Goal: Book appointment/travel/reservation

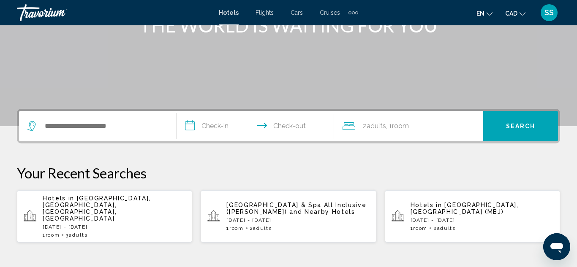
scroll to position [128, 0]
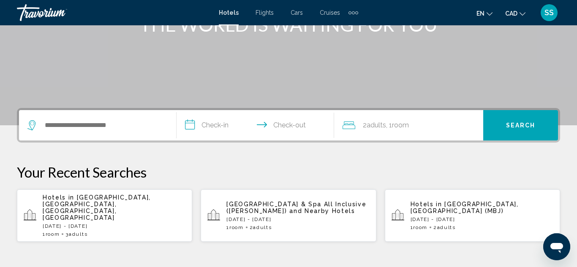
click at [121, 223] on p "Fri, 26 Sep - Sun, 28 Sep" at bounding box center [114, 226] width 143 height 6
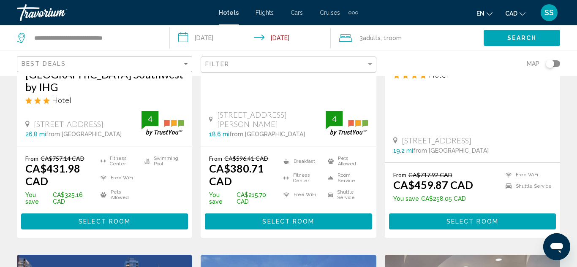
scroll to position [132, 0]
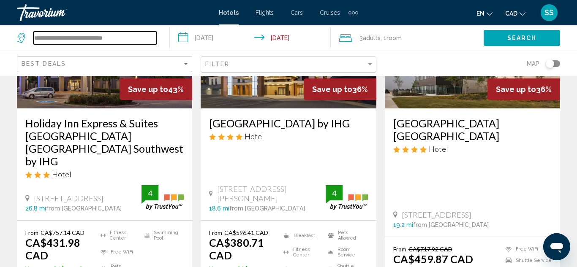
click at [151, 39] on input "**********" at bounding box center [94, 38] width 123 height 13
type input "*"
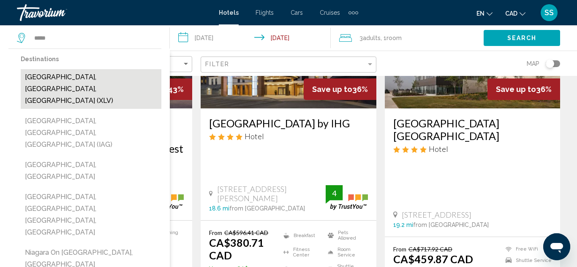
click at [90, 77] on button "Niagara Falls, ON, Canada (XLV)" at bounding box center [91, 89] width 141 height 40
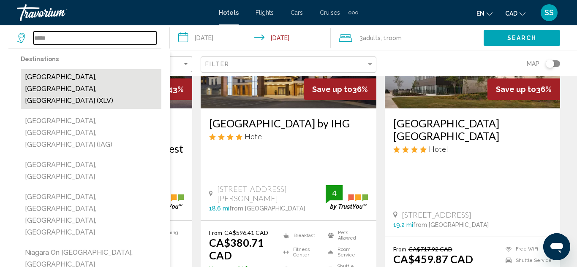
type input "**********"
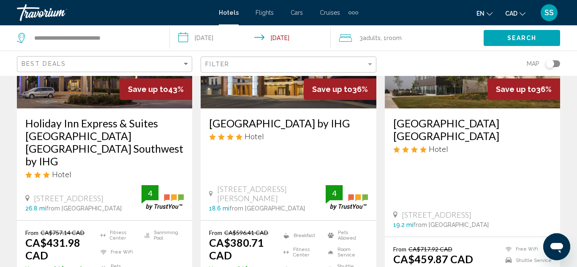
drag, startPoint x: 380, startPoint y: 39, endPoint x: 387, endPoint y: 40, distance: 6.8
click at [385, 40] on div "3 Adult Adults , 1 Room rooms" at bounding box center [411, 38] width 144 height 12
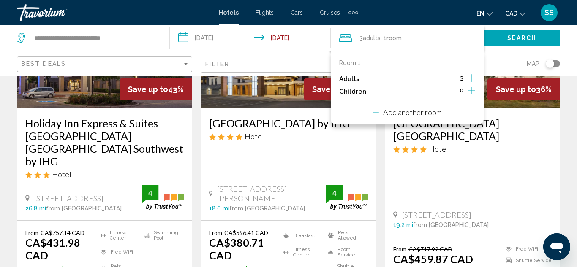
click at [451, 79] on icon "Decrement adults" at bounding box center [452, 78] width 8 height 8
click at [459, 90] on div "0" at bounding box center [461, 91] width 27 height 13
click at [472, 91] on icon "Increment children" at bounding box center [471, 91] width 8 height 10
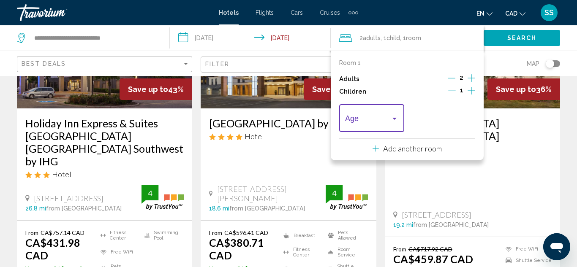
click at [395, 117] on div "Travelers: 2 adults, 1 child" at bounding box center [395, 118] width 8 height 7
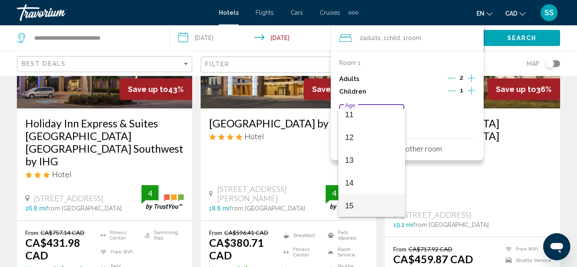
scroll to position [302, 0]
click at [350, 161] on span "15" at bounding box center [371, 160] width 53 height 23
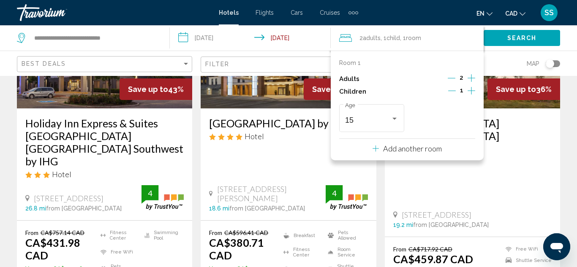
click at [453, 90] on icon "Decrement children" at bounding box center [452, 91] width 8 height 8
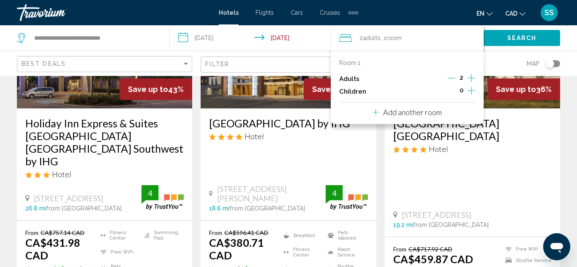
click at [561, 126] on app-hotels-search-item "Save up to 36% Great Canadian Casino Resort Toronto Hotel 1133 Queens Plate Dr,…" at bounding box center [472, 142] width 184 height 339
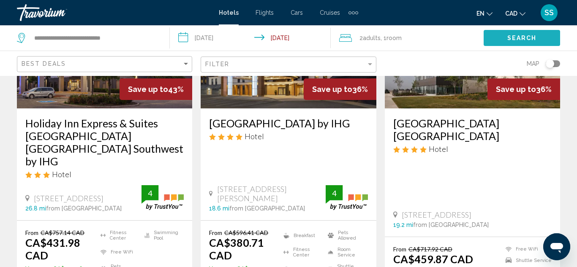
click at [511, 38] on span "Search" at bounding box center [522, 38] width 30 height 7
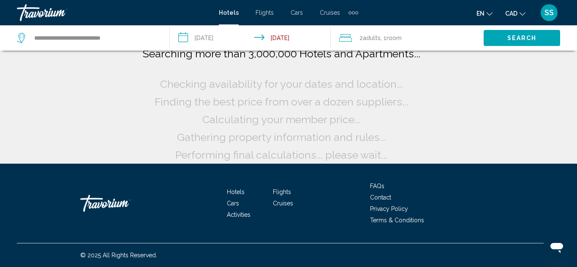
scroll to position [10, 0]
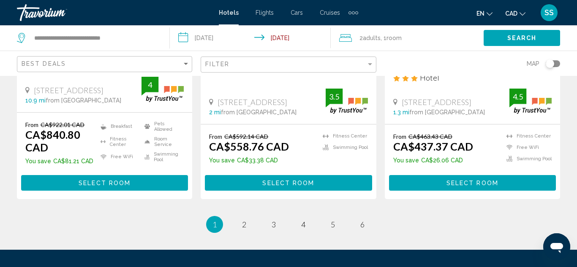
scroll to position [1246, 0]
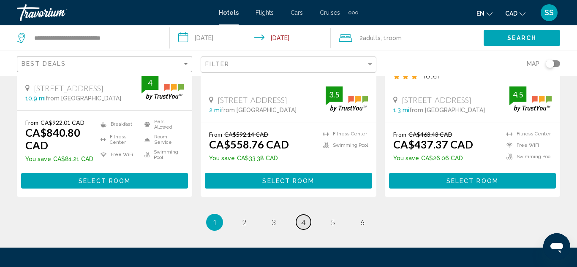
click at [307, 215] on link "page 4" at bounding box center [303, 222] width 15 height 15
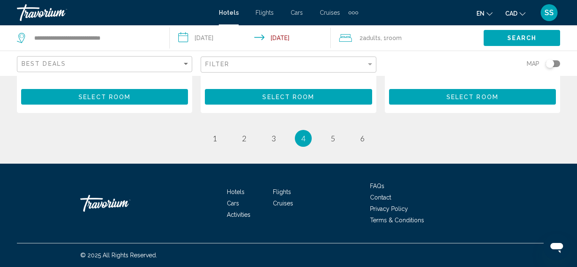
scroll to position [1269, 0]
click at [360, 140] on span "6" at bounding box center [362, 138] width 4 height 9
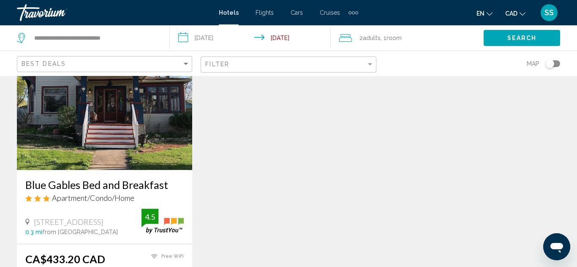
scroll to position [34, 0]
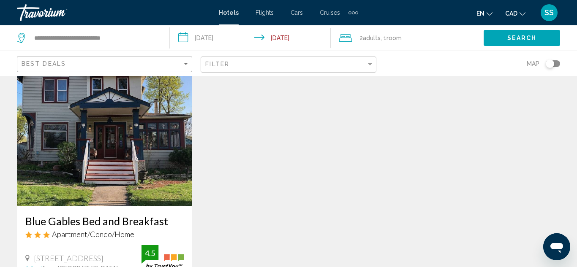
click at [100, 117] on img "Main content" at bounding box center [104, 138] width 175 height 135
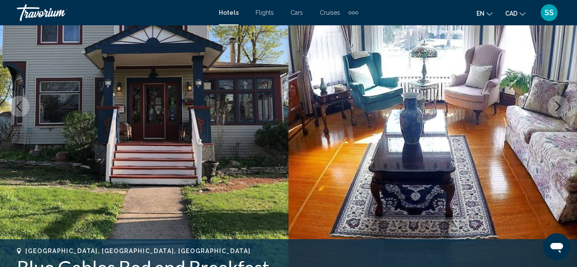
scroll to position [129, 0]
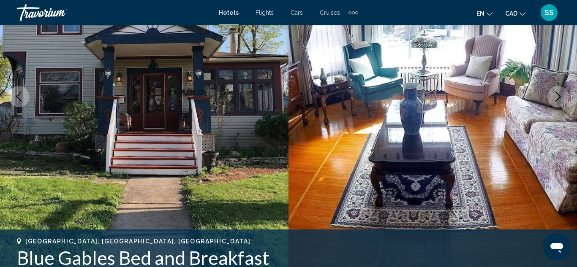
click at [570, 119] on img "Main content" at bounding box center [432, 96] width 288 height 401
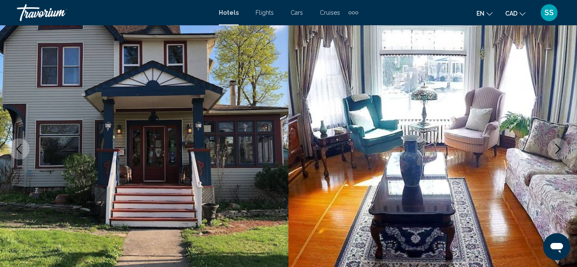
scroll to position [76, 0]
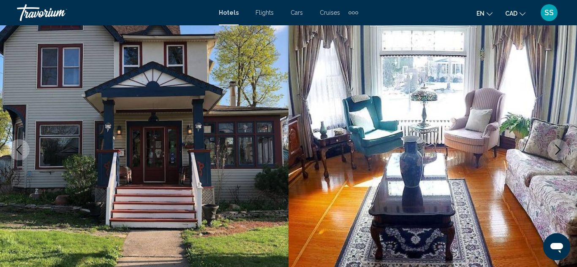
click at [567, 86] on img "Main content" at bounding box center [432, 149] width 288 height 401
click at [480, 92] on img "Main content" at bounding box center [432, 149] width 288 height 401
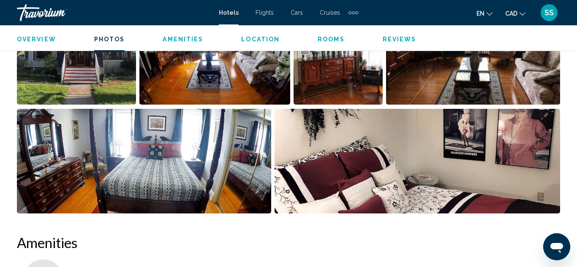
scroll to position [649, 0]
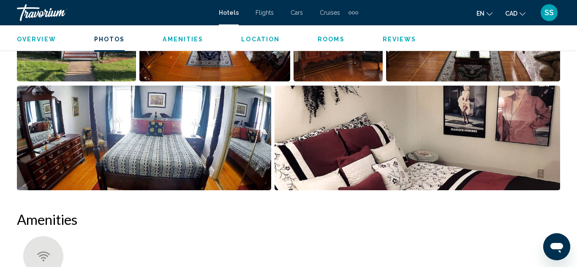
click at [169, 144] on img "Open full-screen image slider" at bounding box center [144, 138] width 254 height 105
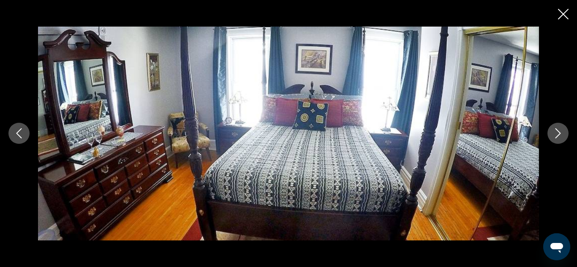
click at [560, 132] on icon "Next image" at bounding box center [558, 133] width 10 height 10
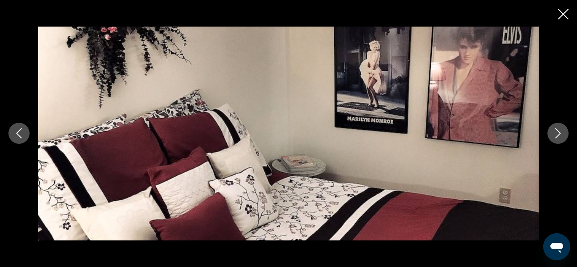
click at [559, 131] on icon "Next image" at bounding box center [558, 133] width 10 height 10
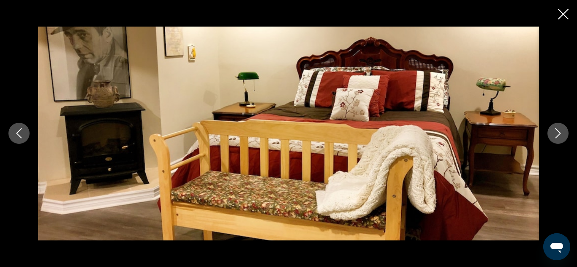
click at [559, 130] on icon "Next image" at bounding box center [558, 133] width 10 height 10
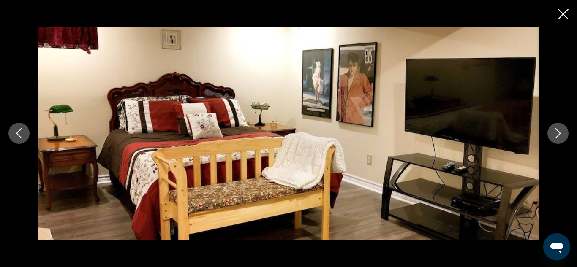
click at [559, 130] on icon "Next image" at bounding box center [558, 133] width 10 height 10
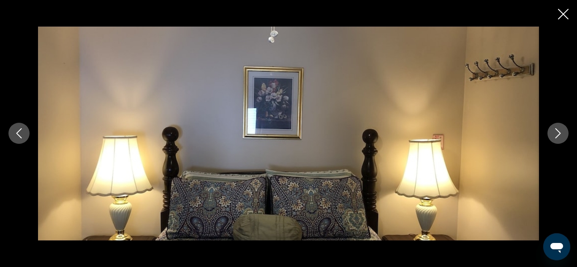
click at [559, 129] on icon "Next image" at bounding box center [558, 133] width 10 height 10
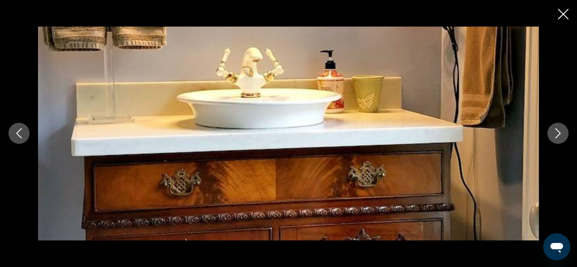
click at [559, 129] on icon "Next image" at bounding box center [558, 133] width 10 height 10
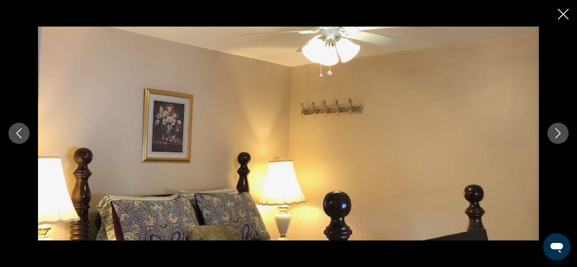
click at [559, 129] on icon "Next image" at bounding box center [558, 133] width 10 height 10
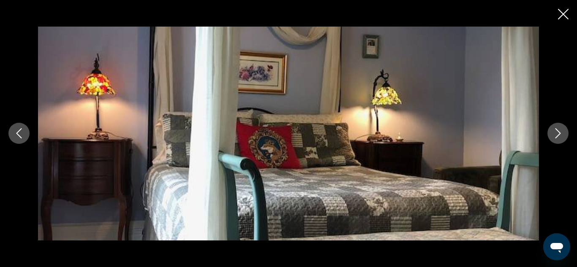
click at [559, 129] on icon "Next image" at bounding box center [558, 133] width 10 height 10
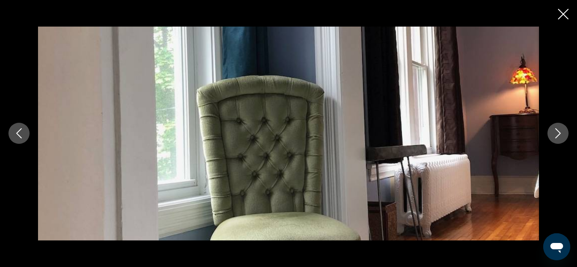
click at [558, 127] on button "Next image" at bounding box center [557, 133] width 21 height 21
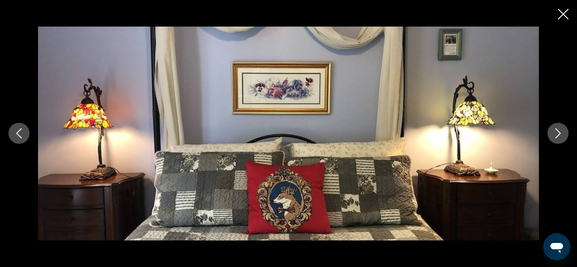
scroll to position [468, 0]
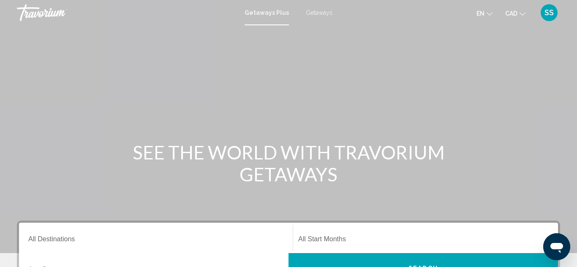
click at [324, 14] on span "Getaways" at bounding box center [319, 12] width 27 height 7
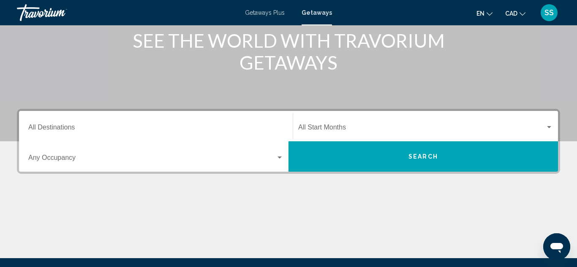
scroll to position [98, 0]
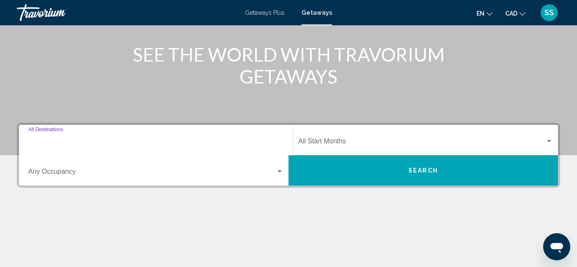
click at [56, 144] on input "Destination All Destinations" at bounding box center [155, 143] width 255 height 8
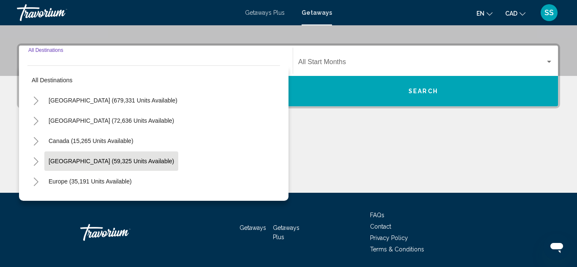
scroll to position [193, 0]
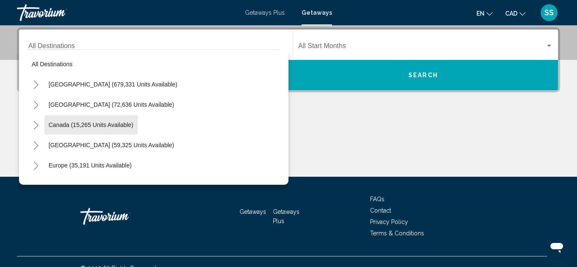
click at [90, 124] on span "Canada (15,265 units available)" at bounding box center [91, 125] width 85 height 7
type input "**********"
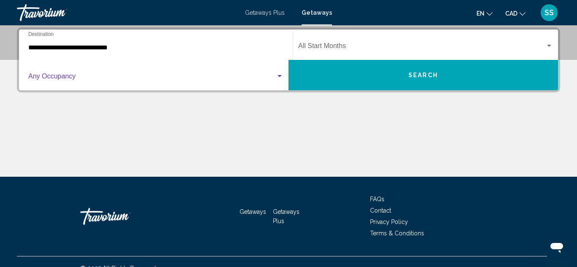
click at [60, 77] on span "Search widget" at bounding box center [151, 78] width 247 height 8
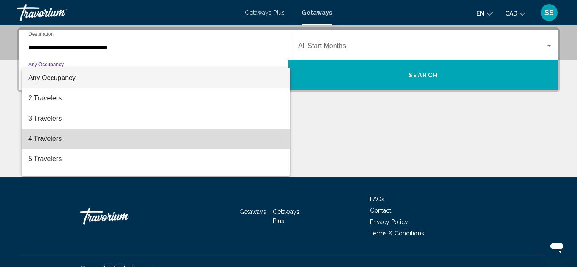
click at [49, 137] on span "4 Travelers" at bounding box center [155, 139] width 255 height 20
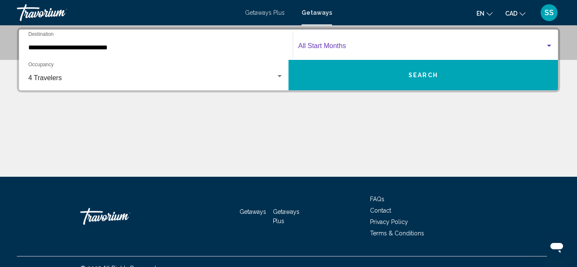
click at [550, 47] on div "Search widget" at bounding box center [549, 46] width 8 height 7
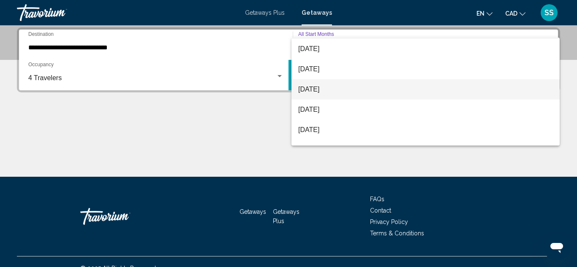
scroll to position [58, 0]
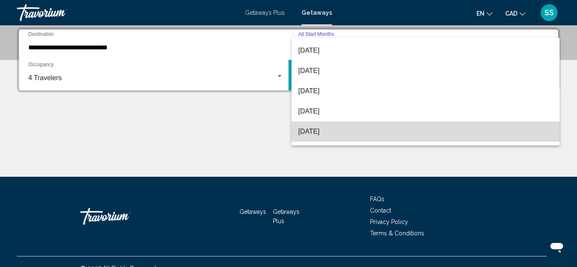
click at [338, 130] on span "[DATE]" at bounding box center [425, 132] width 255 height 20
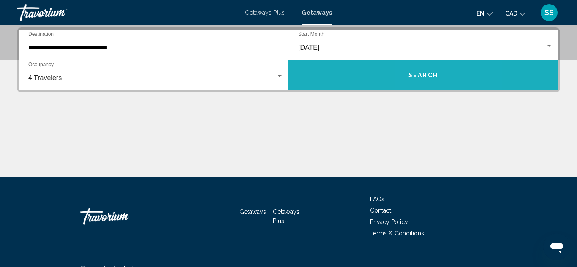
click at [431, 74] on span "Search" at bounding box center [423, 75] width 30 height 7
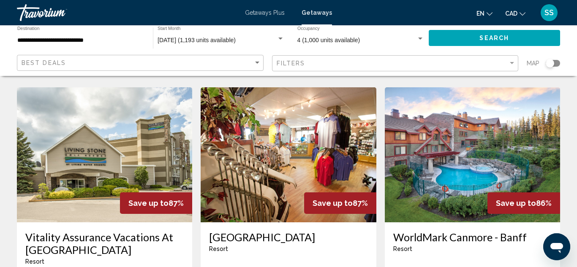
scroll to position [954, 0]
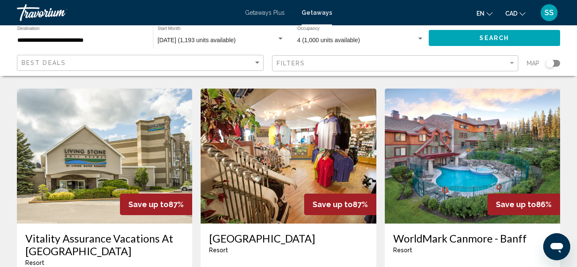
click at [110, 146] on img "Main content" at bounding box center [104, 156] width 175 height 135
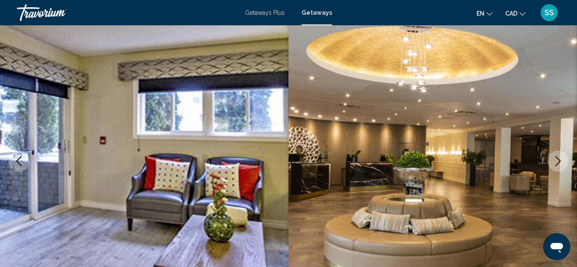
scroll to position [72, 0]
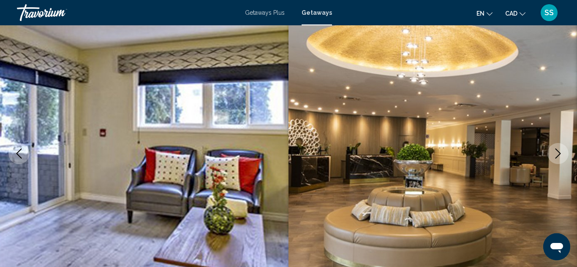
click at [561, 155] on icon "Next image" at bounding box center [558, 154] width 10 height 10
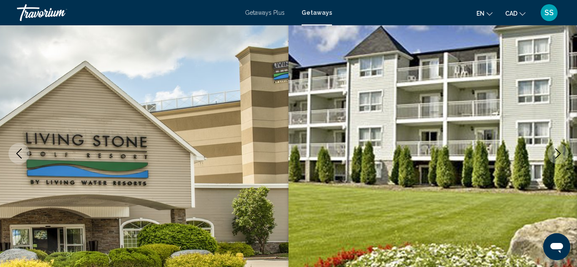
click at [560, 154] on icon "Next image" at bounding box center [557, 154] width 5 height 10
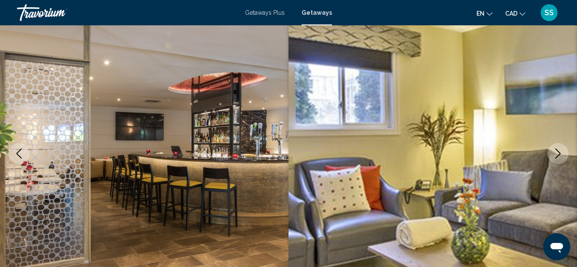
click at [561, 154] on icon "Next image" at bounding box center [558, 154] width 10 height 10
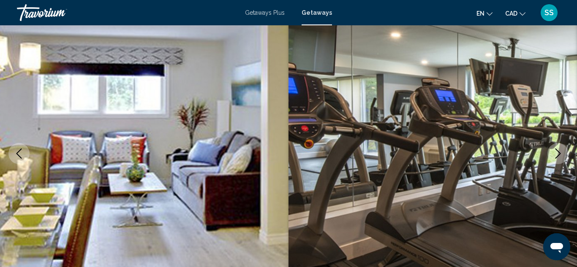
click at [561, 154] on icon "Next image" at bounding box center [558, 154] width 10 height 10
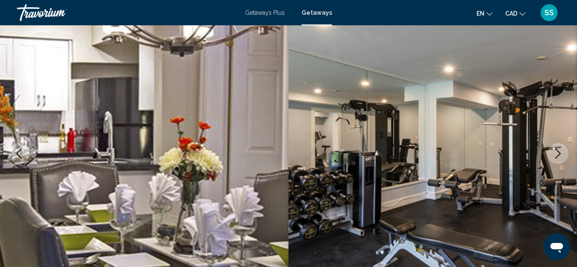
click at [556, 152] on icon "Next image" at bounding box center [558, 154] width 10 height 10
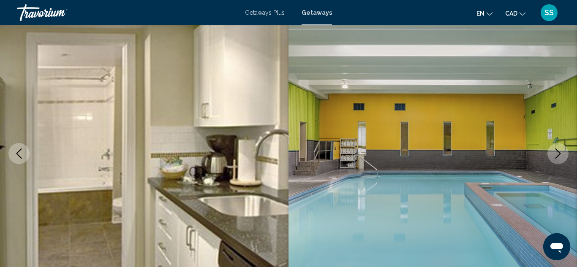
click at [556, 152] on icon "Next image" at bounding box center [558, 154] width 10 height 10
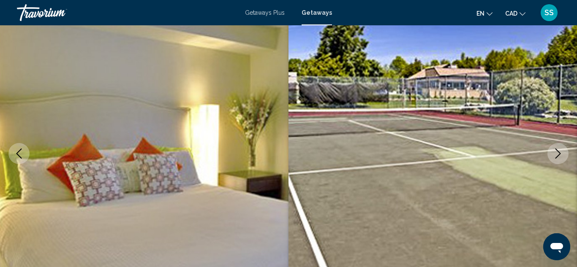
click at [556, 152] on icon "Next image" at bounding box center [558, 154] width 10 height 10
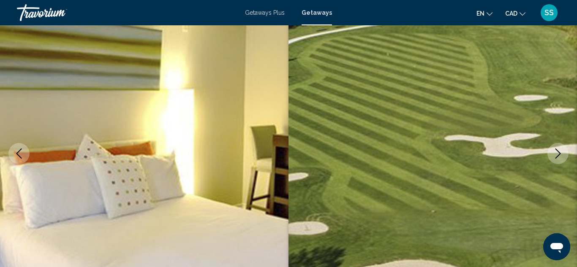
click at [556, 152] on icon "Next image" at bounding box center [558, 154] width 10 height 10
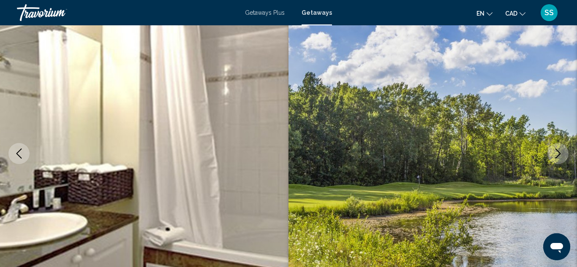
click at [556, 152] on icon "Next image" at bounding box center [558, 154] width 10 height 10
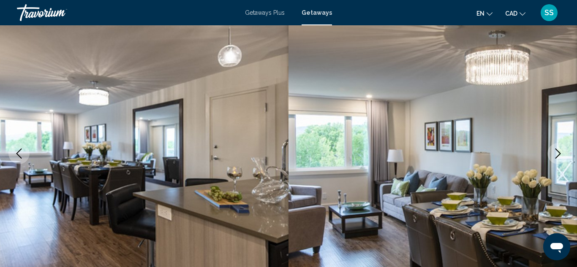
click at [556, 152] on icon "Next image" at bounding box center [558, 154] width 10 height 10
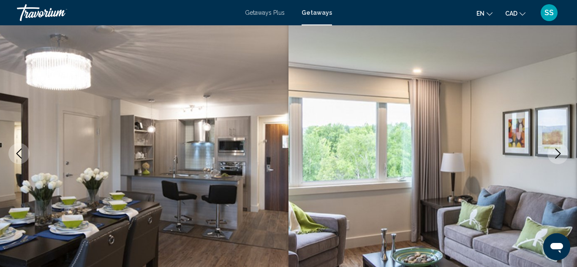
click at [556, 152] on icon "Next image" at bounding box center [558, 154] width 10 height 10
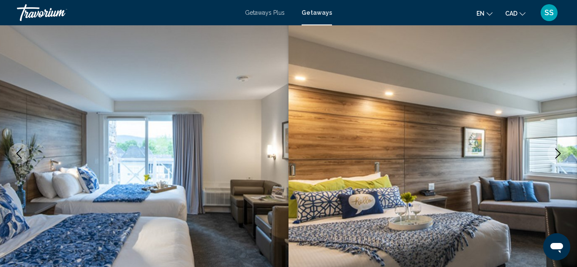
click at [556, 152] on icon "Next image" at bounding box center [558, 154] width 10 height 10
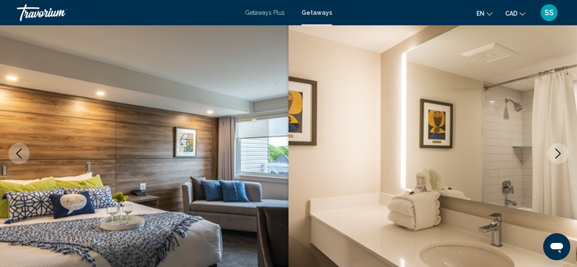
click at [556, 152] on icon "Next image" at bounding box center [558, 154] width 10 height 10
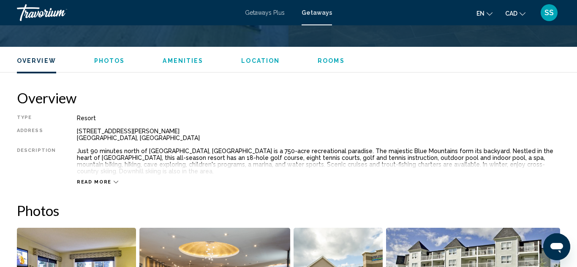
scroll to position [275, 0]
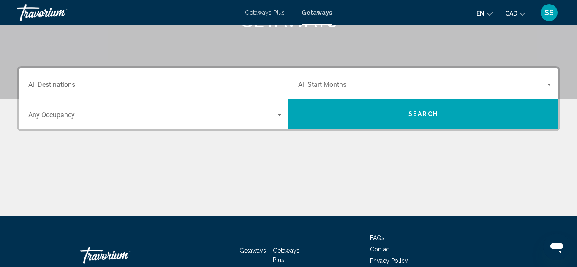
scroll to position [174, 0]
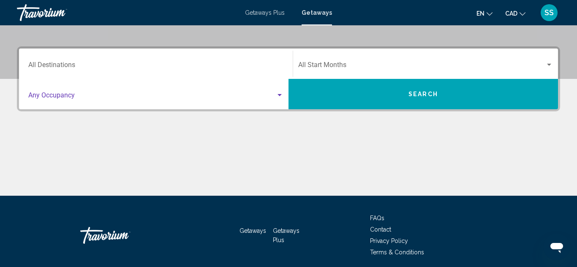
click at [280, 95] on div "Search widget" at bounding box center [279, 95] width 4 height 2
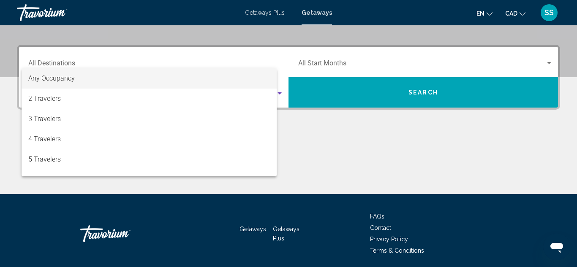
scroll to position [193, 0]
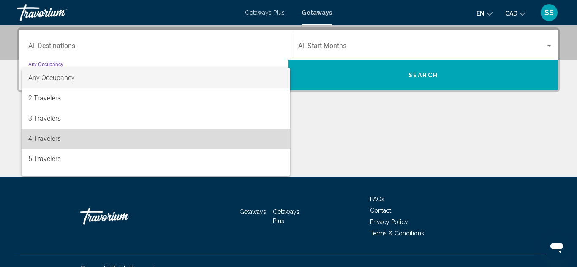
click at [53, 138] on span "4 Travelers" at bounding box center [155, 139] width 255 height 20
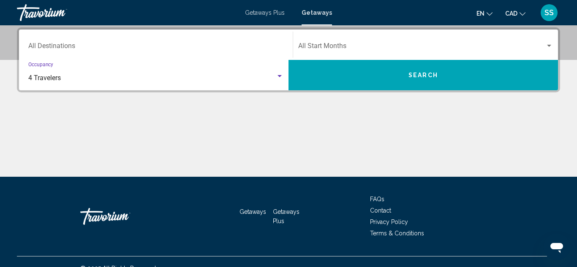
click at [548, 45] on div "Search widget" at bounding box center [549, 46] width 4 height 2
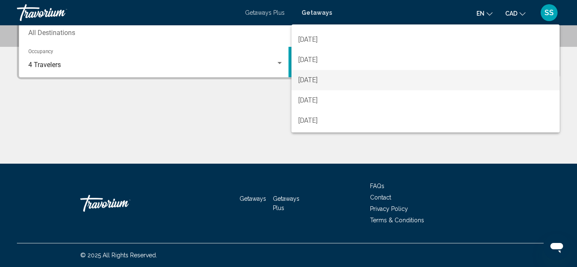
scroll to position [101, 0]
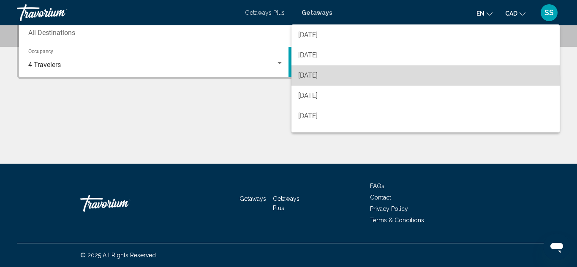
click at [314, 74] on span "[DATE]" at bounding box center [425, 75] width 255 height 20
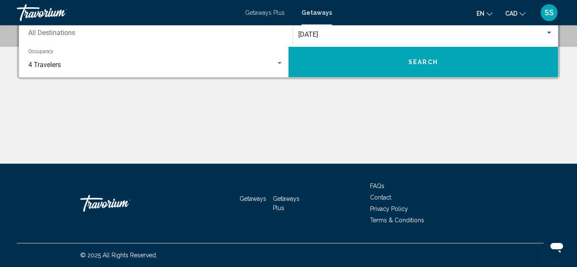
click at [427, 61] on span "Search" at bounding box center [423, 62] width 30 height 7
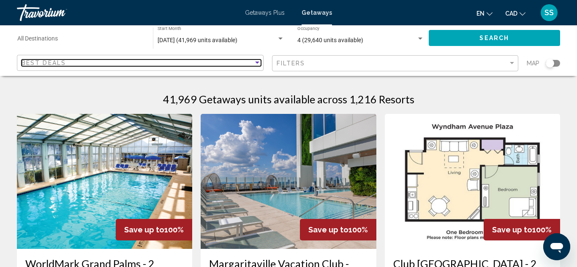
click at [256, 63] on div "Sort by" at bounding box center [257, 63] width 4 height 2
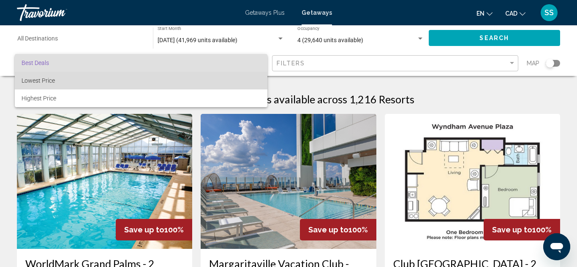
click at [47, 80] on span "Lowest Price" at bounding box center [38, 80] width 33 height 7
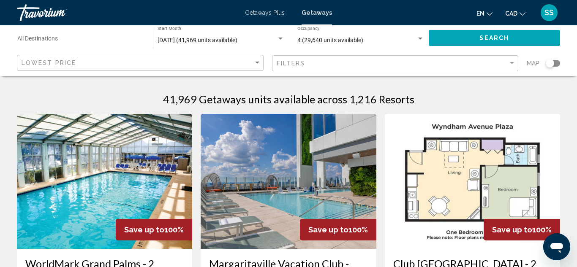
click at [515, 64] on mat-form-field "Filters" at bounding box center [395, 63] width 247 height 16
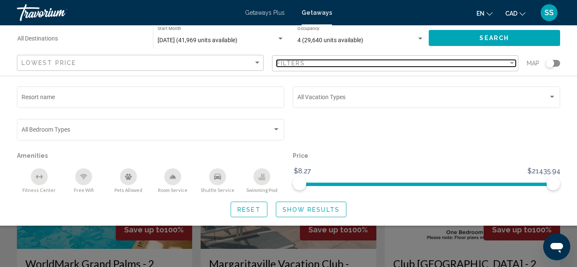
click at [512, 61] on div "Filter" at bounding box center [512, 63] width 8 height 7
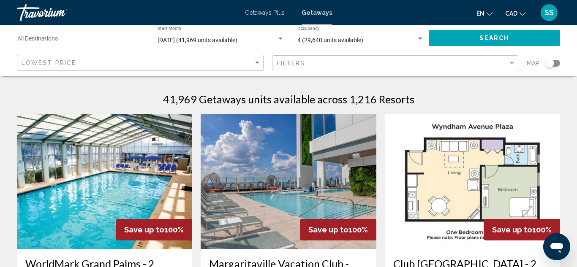
click at [70, 36] on div "Destination All Destinations" at bounding box center [80, 38] width 127 height 23
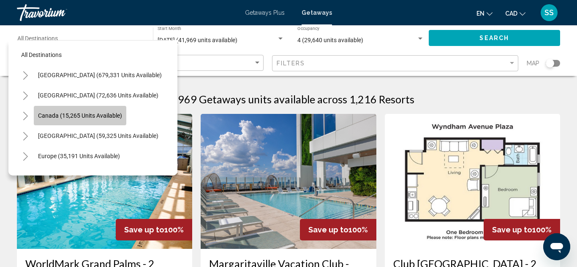
click at [81, 111] on button "Canada (15,265 units available)" at bounding box center [80, 115] width 92 height 19
type input "**********"
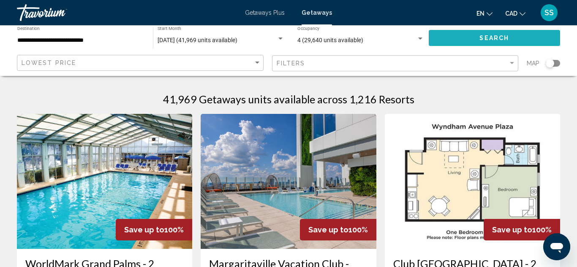
click at [481, 39] on span "Search" at bounding box center [494, 38] width 30 height 7
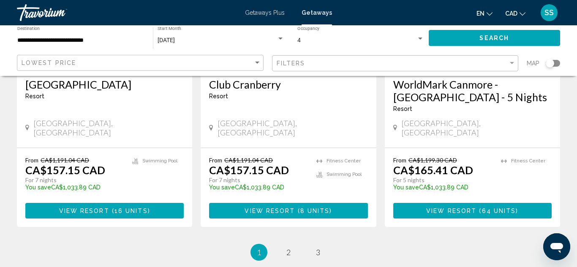
scroll to position [1110, 0]
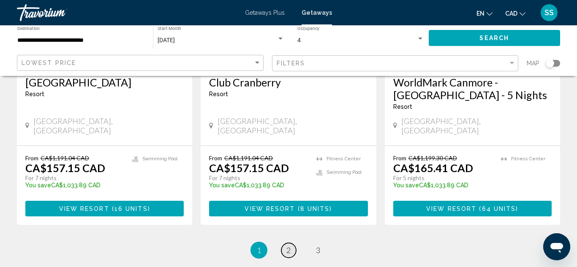
click at [289, 246] on span "2" at bounding box center [288, 250] width 4 height 9
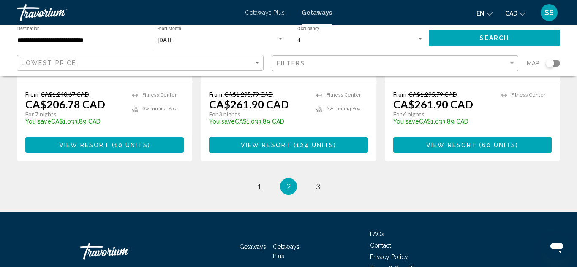
scroll to position [1160, 0]
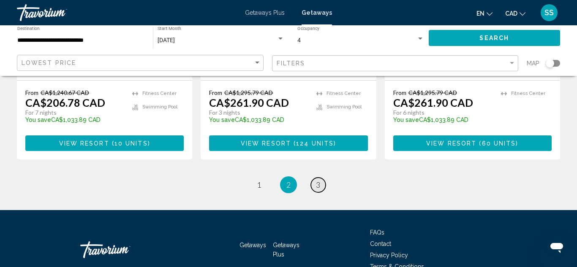
click at [321, 178] on link "page 3" at bounding box center [318, 185] width 15 height 15
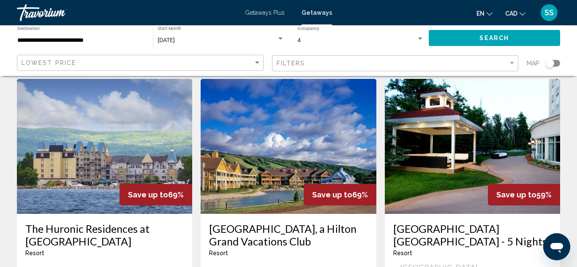
scroll to position [598, 0]
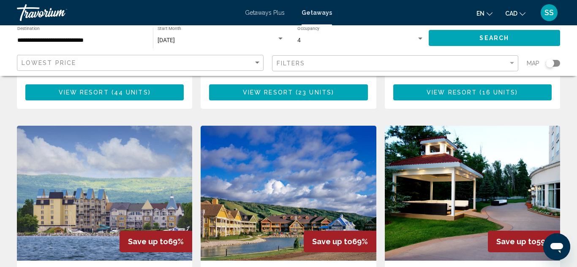
click at [509, 188] on img "Main content" at bounding box center [472, 193] width 175 height 135
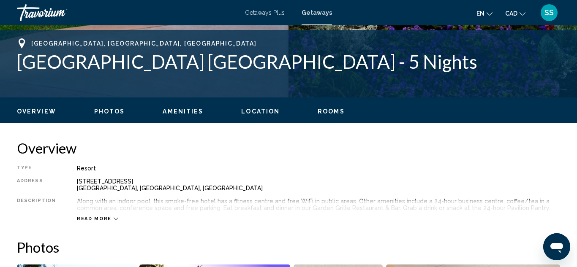
scroll to position [295, 0]
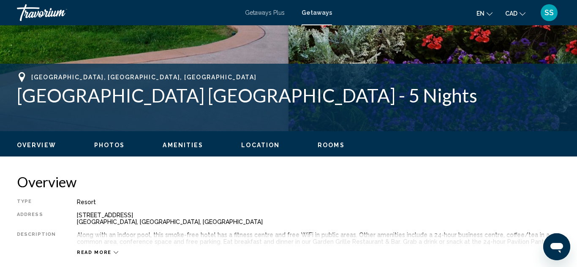
click at [331, 144] on span "Rooms" at bounding box center [331, 145] width 27 height 7
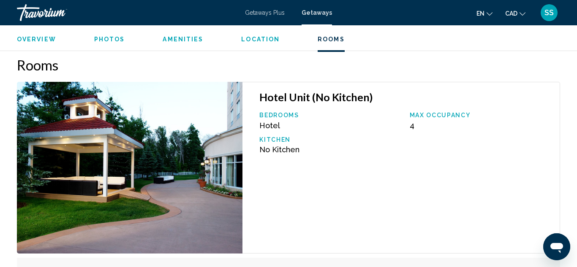
scroll to position [1263, 0]
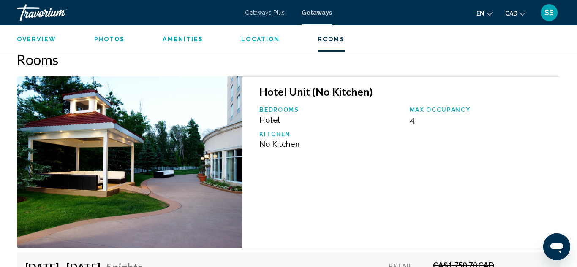
click at [176, 145] on img "Main content" at bounding box center [129, 162] width 225 height 172
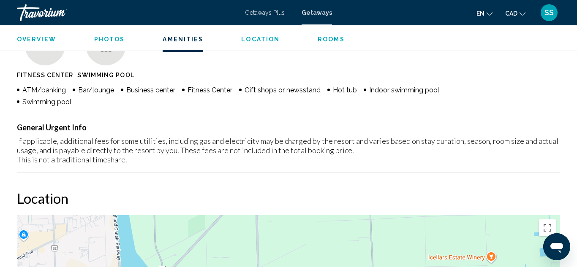
scroll to position [562, 0]
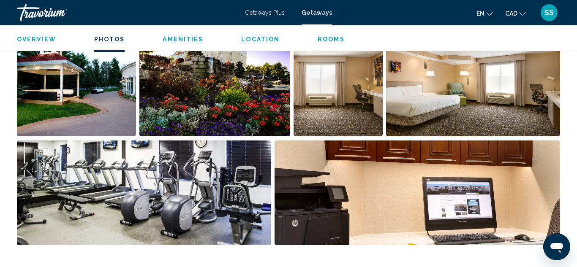
click at [213, 107] on img "Open full-screen image slider" at bounding box center [214, 84] width 151 height 105
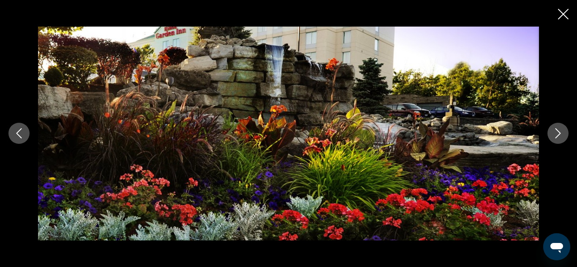
click at [556, 133] on icon "Next image" at bounding box center [558, 133] width 10 height 10
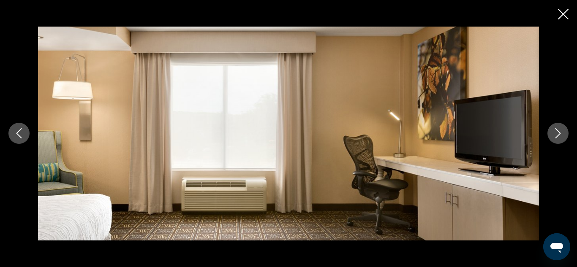
click at [556, 133] on icon "Next image" at bounding box center [558, 133] width 10 height 10
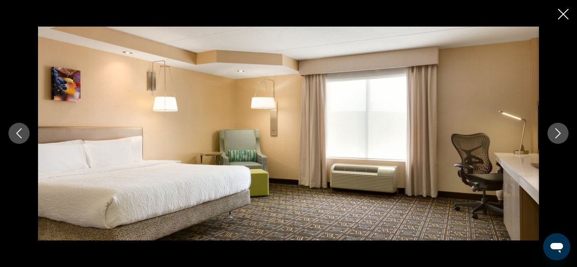
click at [556, 133] on icon "Next image" at bounding box center [558, 133] width 10 height 10
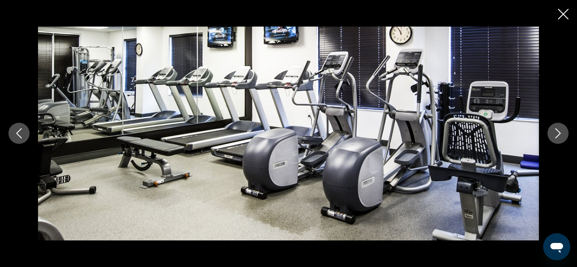
click at [556, 133] on icon "Next image" at bounding box center [558, 133] width 10 height 10
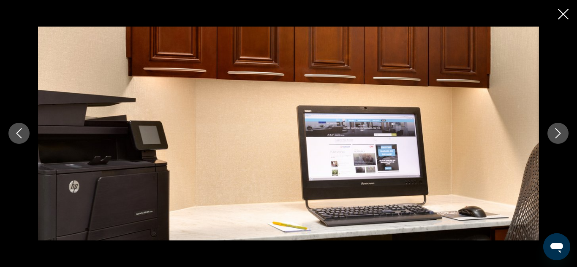
click at [556, 133] on icon "Next image" at bounding box center [558, 133] width 10 height 10
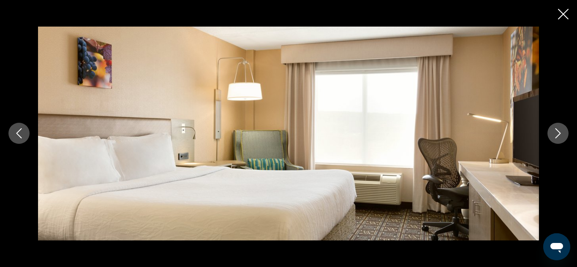
click at [556, 134] on icon "Next image" at bounding box center [558, 133] width 10 height 10
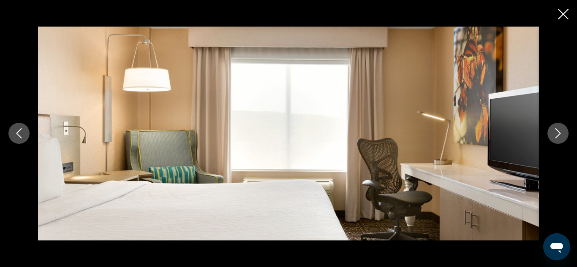
click at [556, 134] on icon "Next image" at bounding box center [558, 133] width 10 height 10
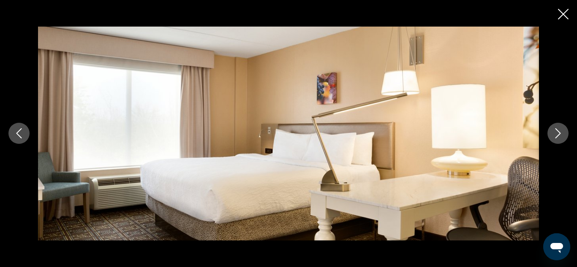
click at [560, 132] on icon "Next image" at bounding box center [558, 133] width 10 height 10
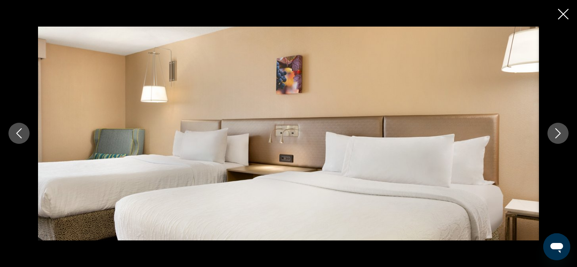
click at [558, 133] on icon "Next image" at bounding box center [558, 133] width 10 height 10
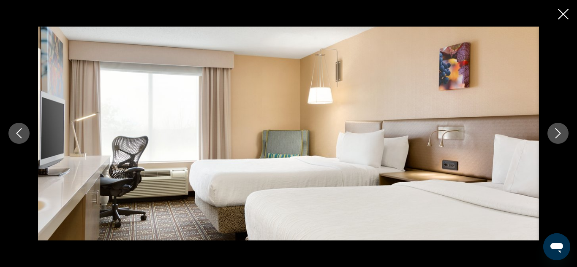
click at [558, 133] on icon "Next image" at bounding box center [558, 133] width 10 height 10
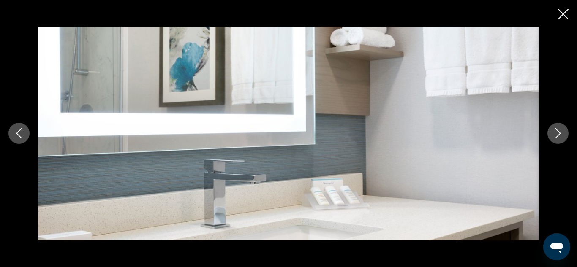
click at [559, 133] on icon "Next image" at bounding box center [558, 133] width 10 height 10
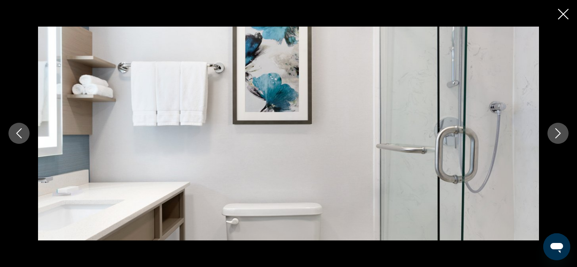
click at [559, 133] on icon "Next image" at bounding box center [558, 133] width 10 height 10
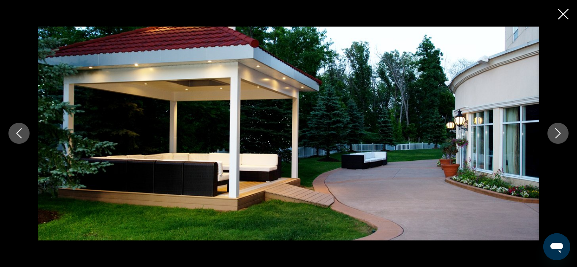
scroll to position [835, 0]
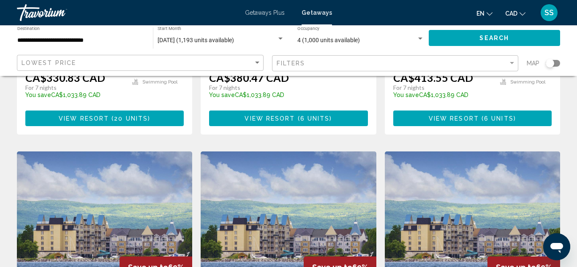
scroll to position [370, 0]
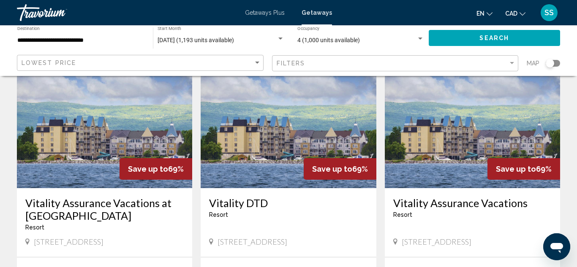
click at [110, 135] on img "Main content" at bounding box center [104, 120] width 175 height 135
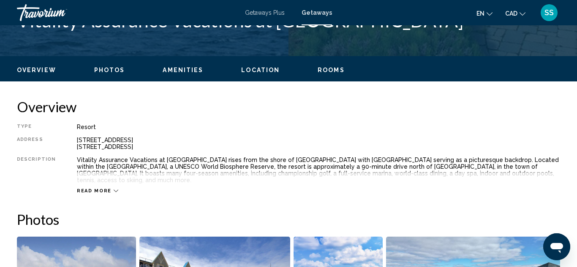
scroll to position [92, 0]
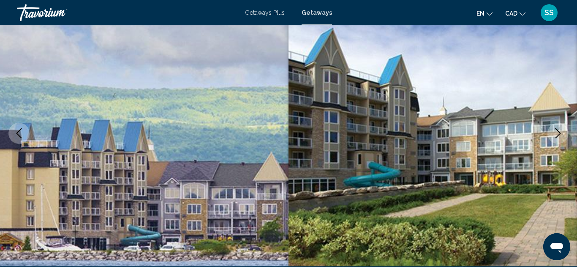
click at [559, 134] on icon "Next image" at bounding box center [558, 133] width 10 height 10
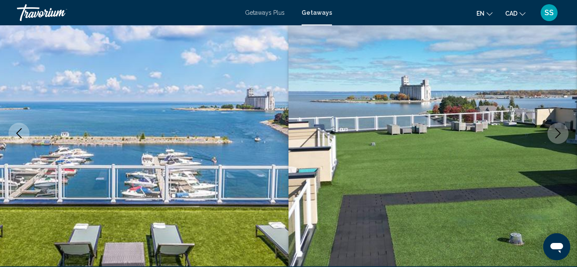
click at [559, 137] on icon "Next image" at bounding box center [558, 133] width 10 height 10
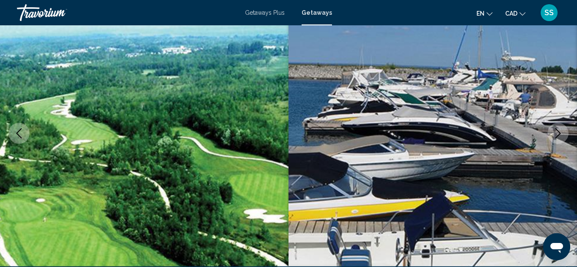
click at [556, 138] on icon "Next image" at bounding box center [558, 133] width 10 height 10
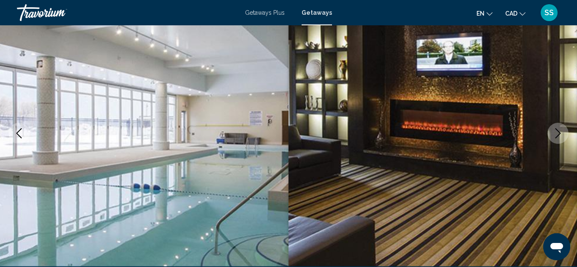
click at [556, 138] on icon "Next image" at bounding box center [558, 133] width 10 height 10
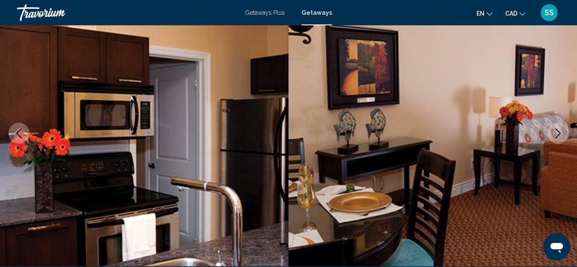
click at [560, 130] on icon "Next image" at bounding box center [558, 133] width 10 height 10
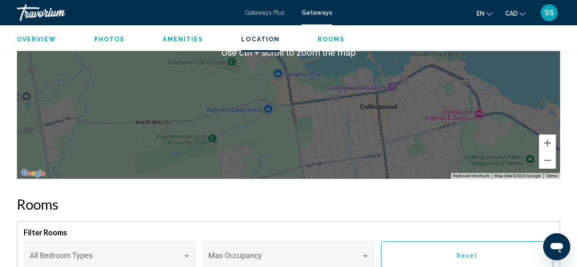
scroll to position [1379, 0]
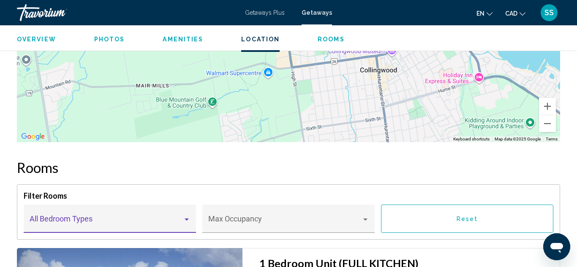
click at [184, 216] on div "Main content" at bounding box center [187, 219] width 8 height 7
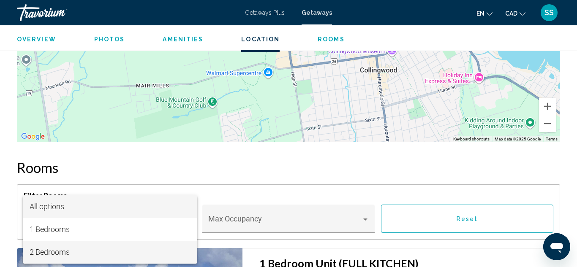
click at [51, 250] on span "2 Bedrooms" at bounding box center [110, 252] width 161 height 23
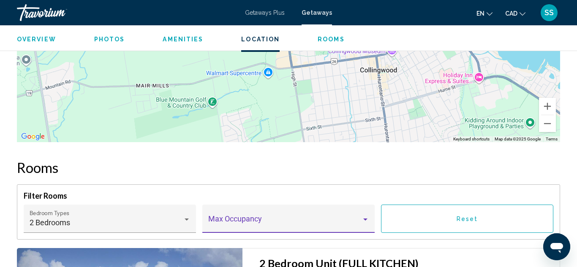
click at [366, 219] on div "Main content" at bounding box center [365, 220] width 4 height 2
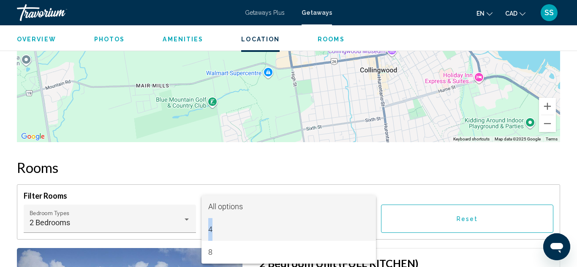
click at [212, 229] on span "4" at bounding box center [288, 229] width 161 height 23
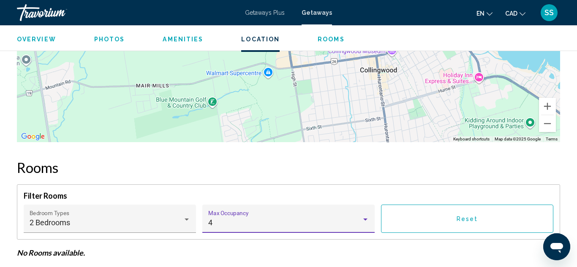
click at [465, 209] on button "Reset" at bounding box center [467, 219] width 172 height 28
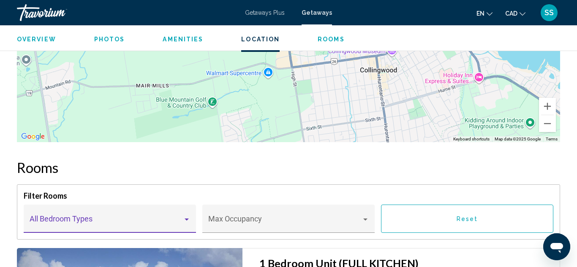
click at [189, 216] on div "Main content" at bounding box center [187, 219] width 8 height 7
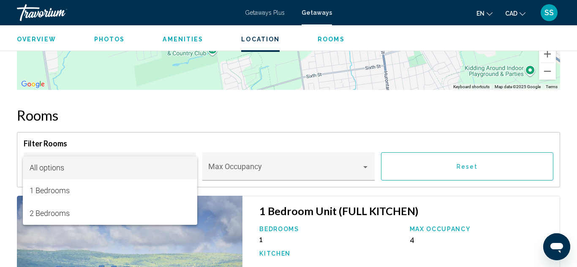
scroll to position [1441, 0]
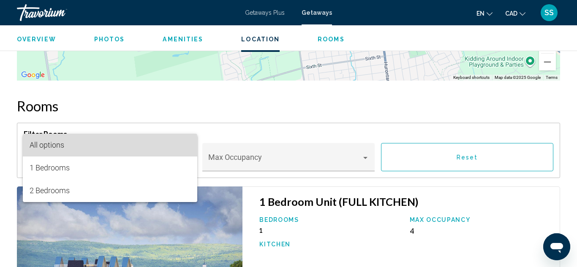
click at [56, 148] on span "All options" at bounding box center [47, 145] width 35 height 9
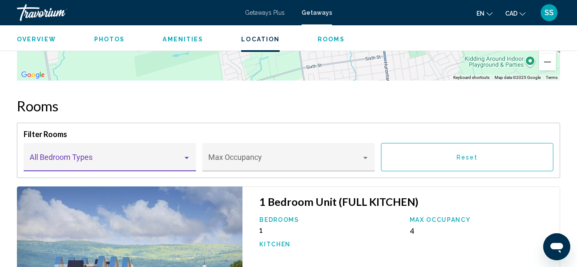
click at [187, 157] on div "Main content" at bounding box center [187, 158] width 4 height 2
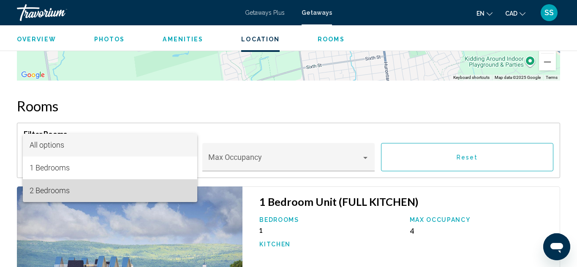
click at [48, 192] on span "2 Bedrooms" at bounding box center [110, 190] width 161 height 23
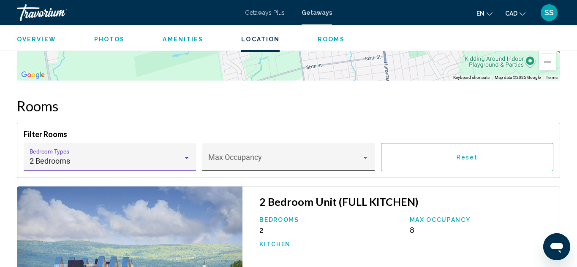
click at [365, 157] on div "Main content" at bounding box center [365, 158] width 4 height 2
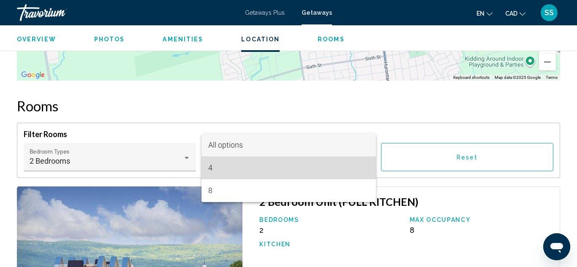
click at [208, 169] on span "4" at bounding box center [288, 168] width 161 height 23
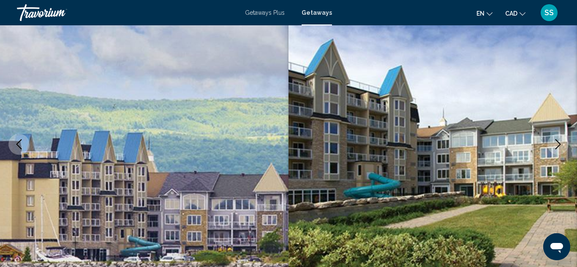
scroll to position [0, 0]
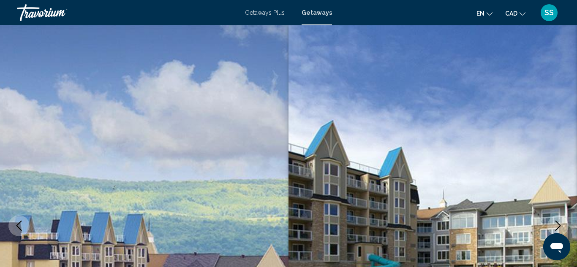
click at [521, 15] on icon "Change currency" at bounding box center [522, 14] width 6 height 6
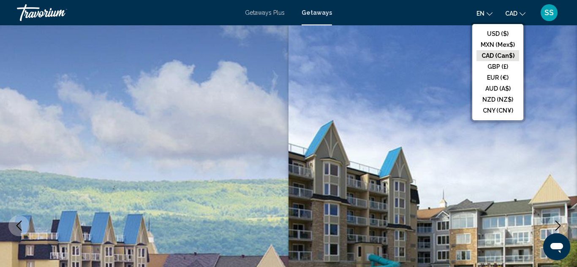
click at [492, 55] on button "CAD (Can$)" at bounding box center [497, 55] width 43 height 11
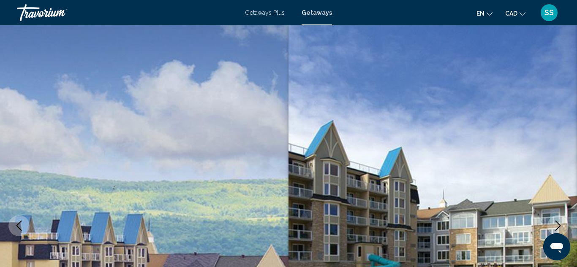
click at [552, 18] on div "SS" at bounding box center [548, 12] width 17 height 17
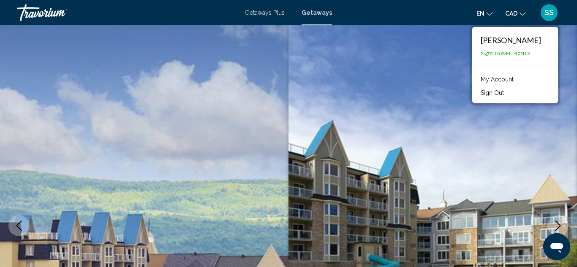
click at [508, 95] on button "Sign Out" at bounding box center [492, 92] width 32 height 11
